Goal: Task Accomplishment & Management: Manage account settings

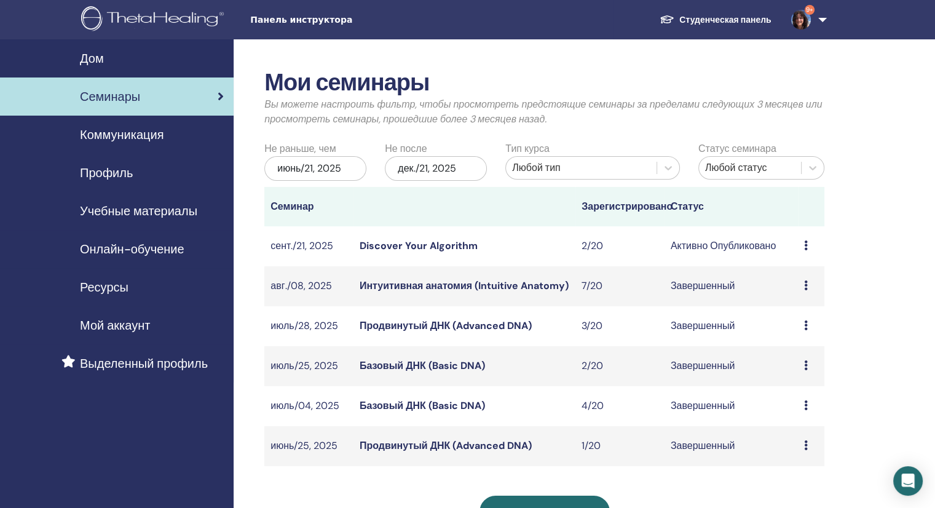
click at [805, 247] on icon at bounding box center [806, 245] width 4 height 10
click at [809, 293] on link "Участники" at bounding box center [796, 293] width 47 height 13
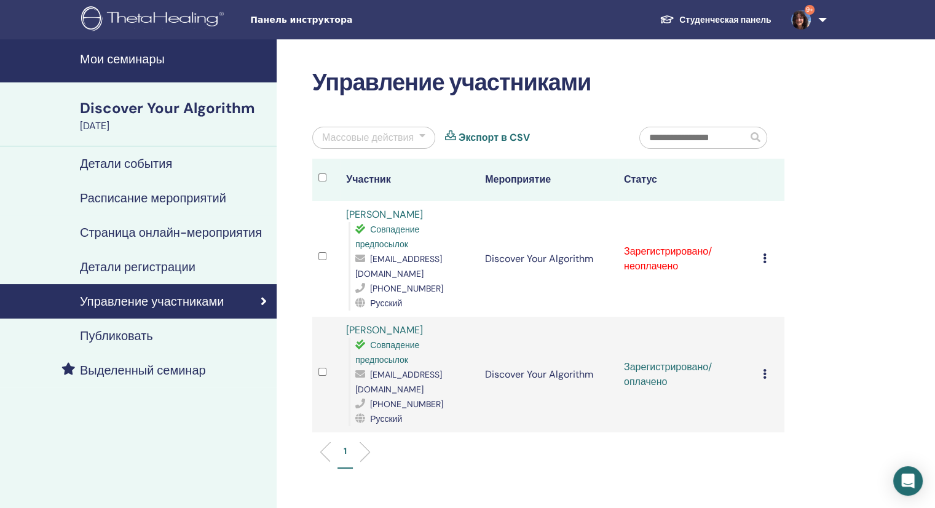
click at [764, 255] on icon at bounding box center [765, 258] width 4 height 10
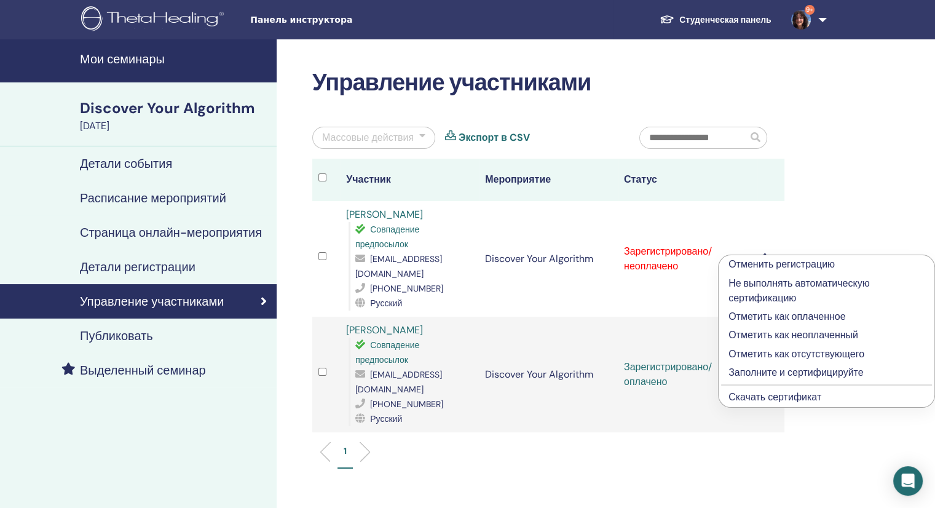
click at [809, 314] on p "Отметить как оплаченное" at bounding box center [827, 316] width 196 height 15
